Goal: Transaction & Acquisition: Purchase product/service

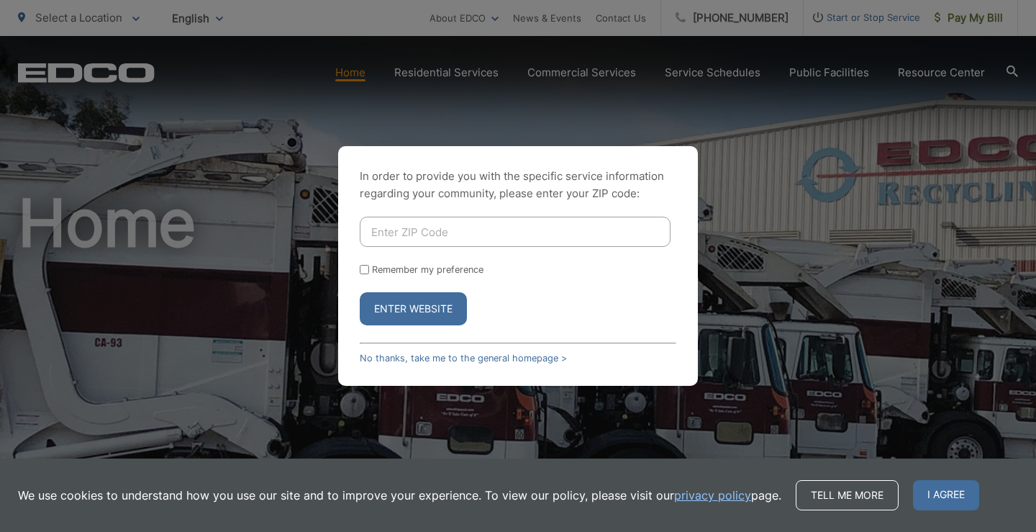
click at [545, 226] on input "Enter ZIP Code" at bounding box center [515, 232] width 311 height 30
type input "92131"
click at [440, 307] on button "Enter Website" at bounding box center [413, 308] width 107 height 33
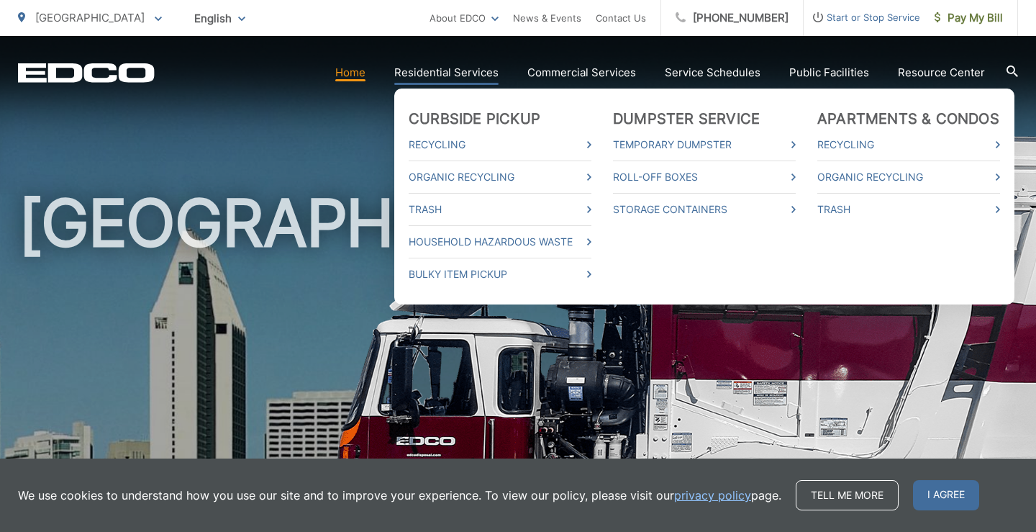
click at [473, 76] on link "Residential Services" at bounding box center [446, 72] width 104 height 17
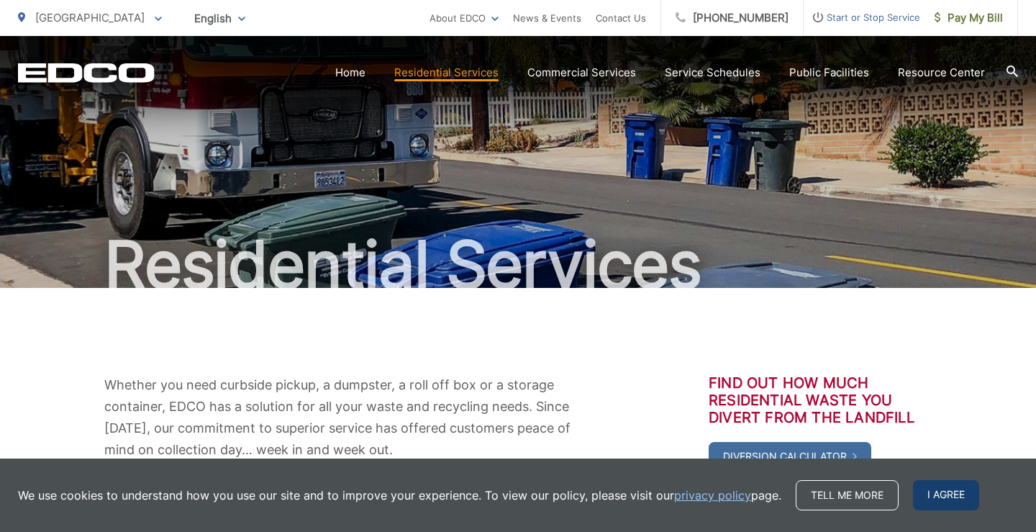
click at [931, 494] on span "I agree" at bounding box center [946, 495] width 66 height 30
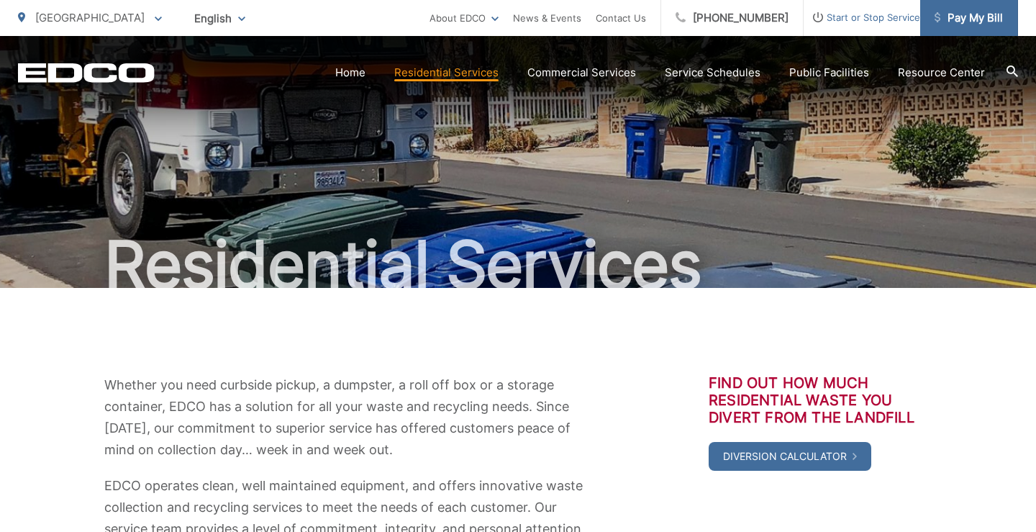
click at [984, 10] on span "Pay My Bill" at bounding box center [969, 17] width 68 height 17
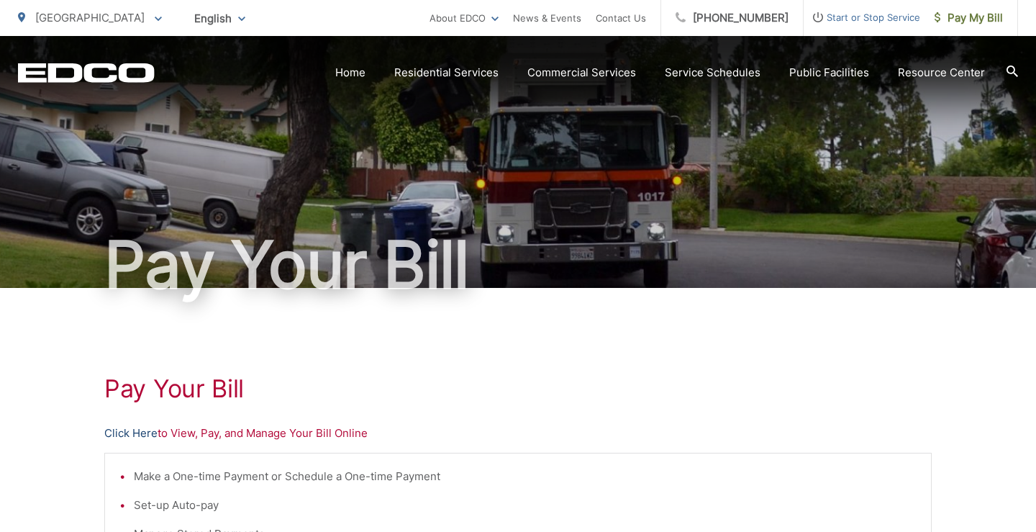
click at [123, 435] on link "Click Here" at bounding box center [130, 433] width 53 height 17
